Goal: Information Seeking & Learning: Check status

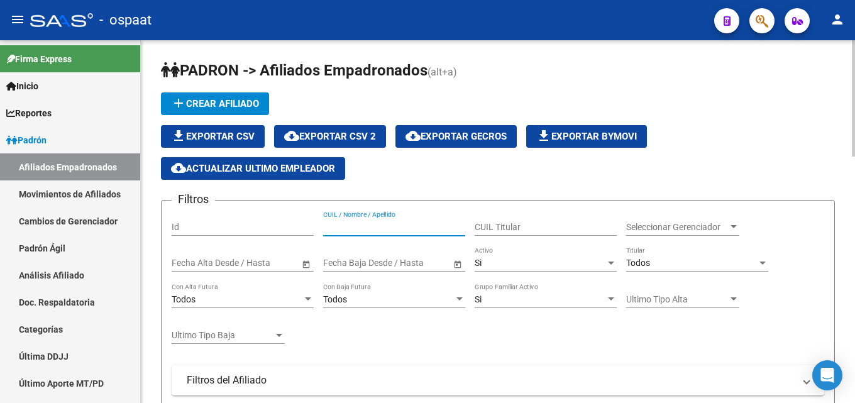
click at [347, 226] on input "CUIL / Nombre / Apellido" at bounding box center [394, 227] width 142 height 11
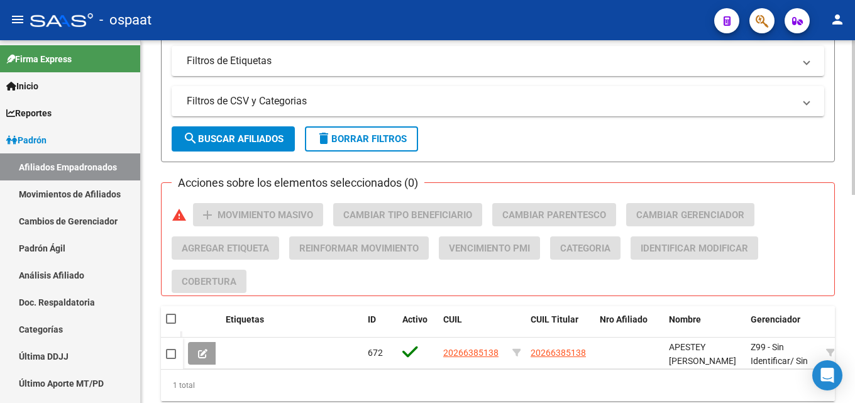
scroll to position [488, 0]
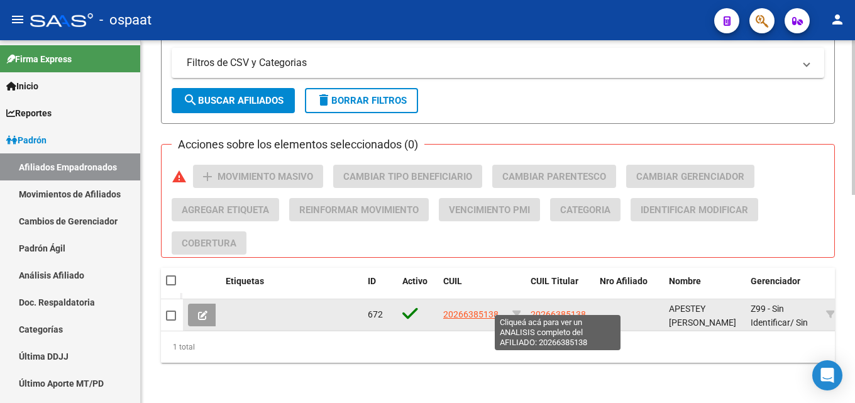
type input "20266385138"
click at [541, 309] on span "20266385138" at bounding box center [558, 314] width 55 height 10
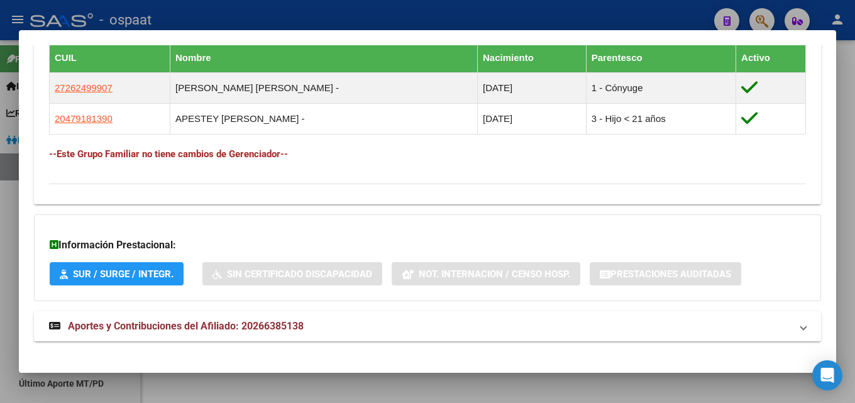
scroll to position [718, 0]
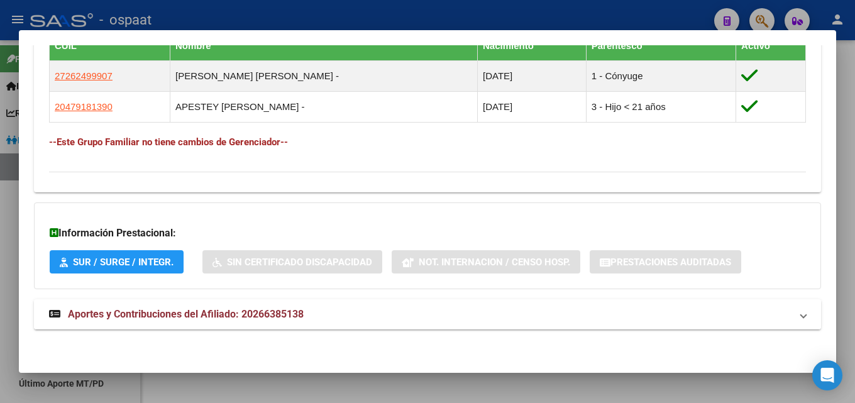
click at [177, 308] on span "Aportes y Contribuciones del Afiliado: 20266385138" at bounding box center [186, 314] width 236 height 12
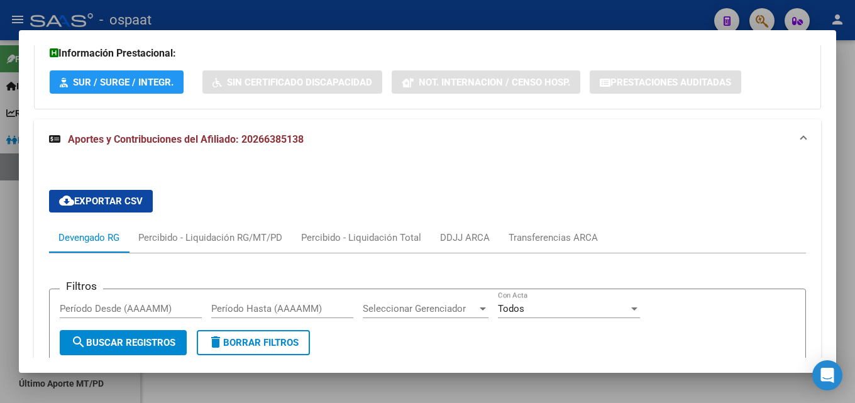
scroll to position [907, 0]
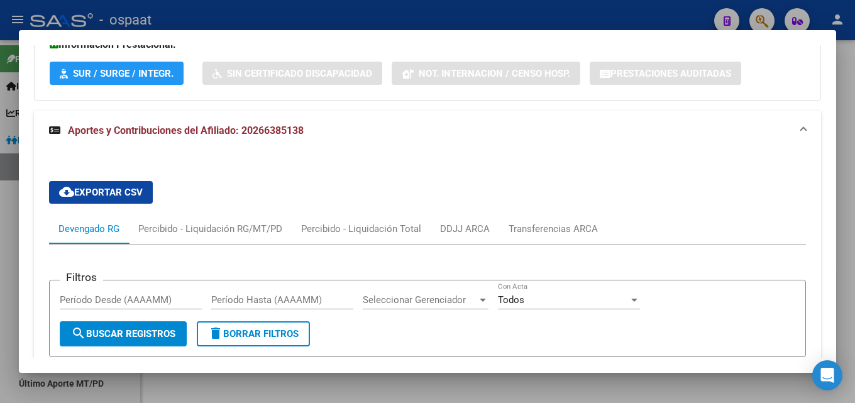
click at [104, 297] on input "Período Desde (AAAAMM)" at bounding box center [131, 299] width 142 height 11
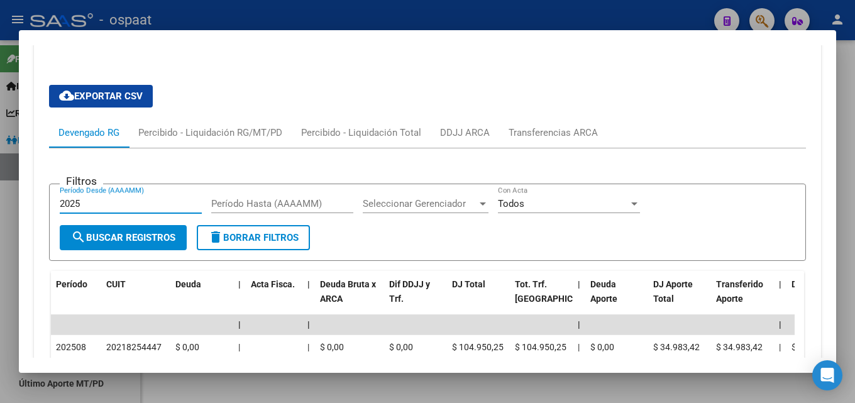
scroll to position [970, 0]
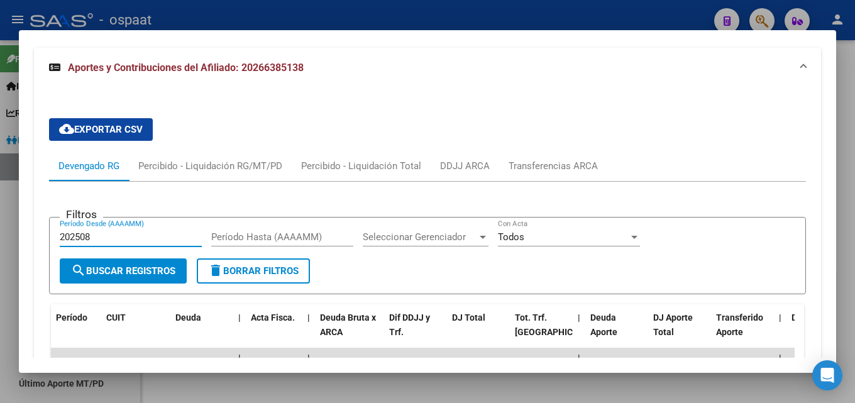
type input "202508"
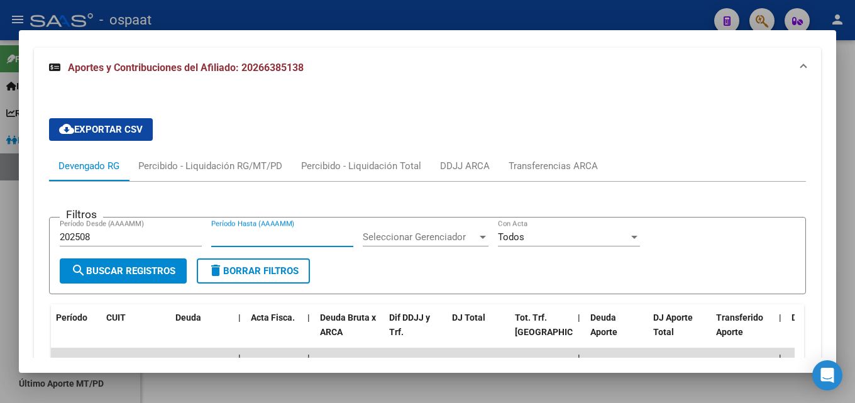
click at [236, 237] on input "Período Hasta (AAAAMM)" at bounding box center [282, 236] width 142 height 11
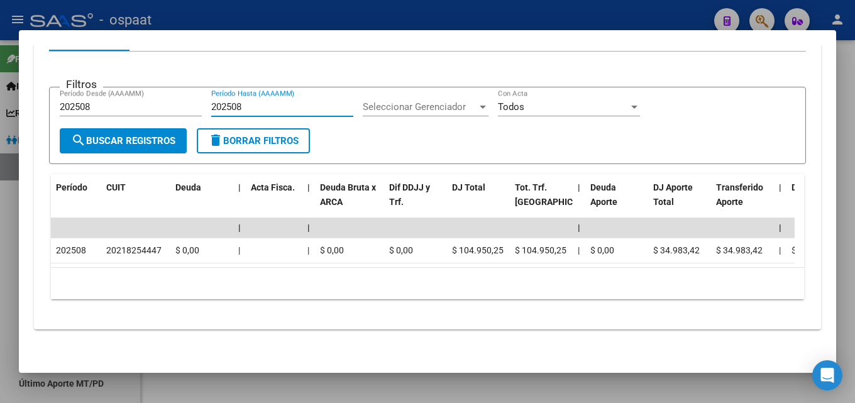
scroll to position [1110, 0]
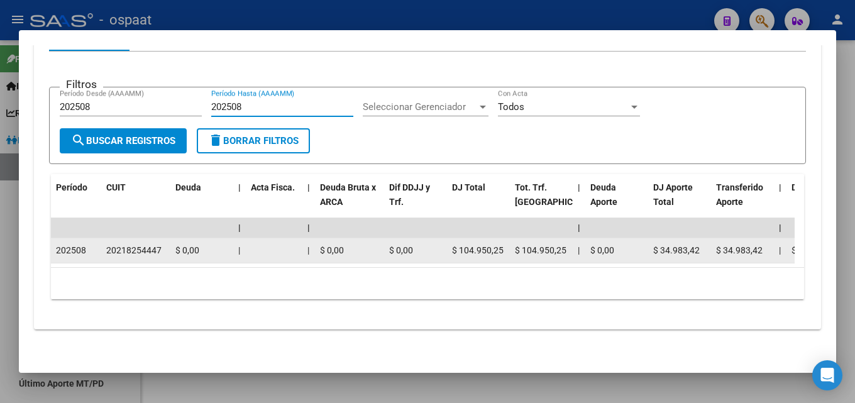
type input "202508"
drag, startPoint x: 452, startPoint y: 240, endPoint x: 506, endPoint y: 242, distance: 53.5
click at [506, 242] on datatable-body-cell "$ 104.950,25" at bounding box center [478, 250] width 63 height 25
copy span "$ 104.950,25"
